Goal: Navigation & Orientation: Find specific page/section

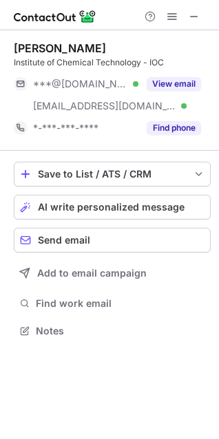
scroll to position [321, 219]
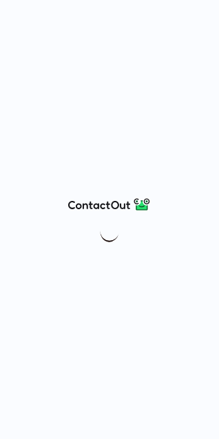
click at [218, 83] on div at bounding box center [109, 219] width 219 height 439
